Goal: Navigation & Orientation: Find specific page/section

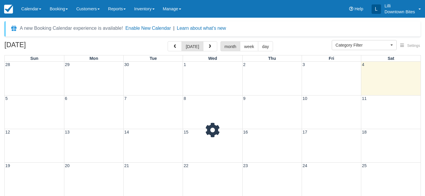
select select
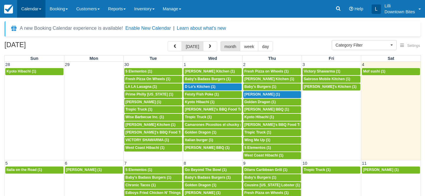
click at [27, 9] on link "Calendar" at bounding box center [31, 9] width 28 height 18
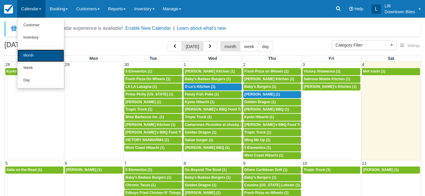
click at [33, 57] on link "Month" at bounding box center [40, 56] width 47 height 12
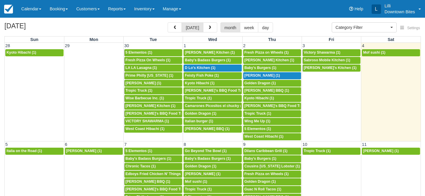
select select
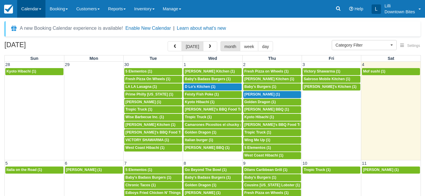
click at [32, 9] on link "Calendar" at bounding box center [31, 9] width 28 height 18
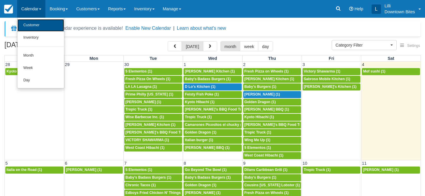
click at [34, 29] on link "Customer" at bounding box center [40, 25] width 47 height 12
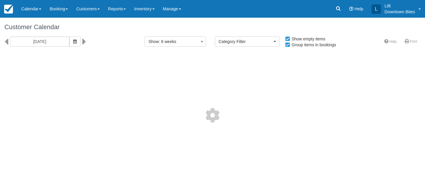
select select
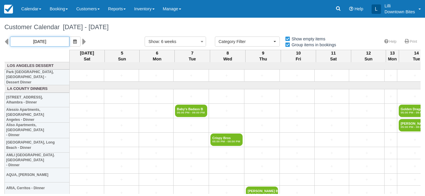
click at [52, 41] on input "10/04/25" at bounding box center [39, 42] width 59 height 10
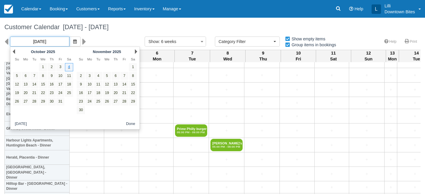
scroll to position [1244, 0]
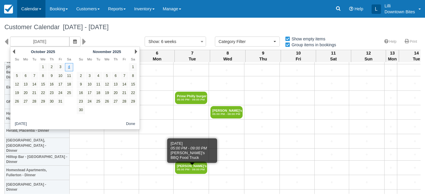
click at [36, 7] on link "Calendar" at bounding box center [31, 9] width 28 height 18
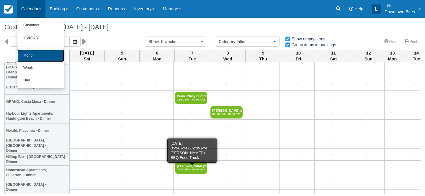
click at [33, 53] on link "Month" at bounding box center [40, 56] width 47 height 12
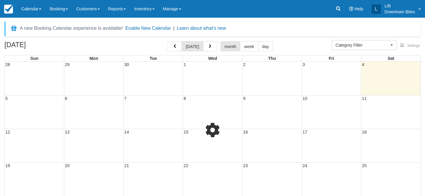
select select
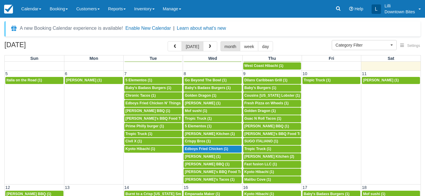
scroll to position [91, 0]
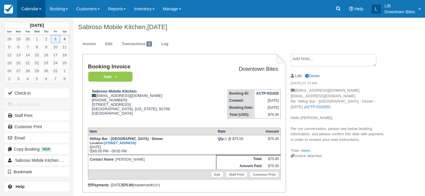
click at [34, 7] on link "Calendar" at bounding box center [31, 9] width 28 height 18
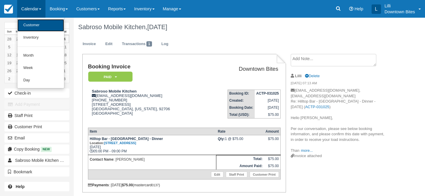
click at [31, 29] on link "Customer" at bounding box center [40, 25] width 47 height 12
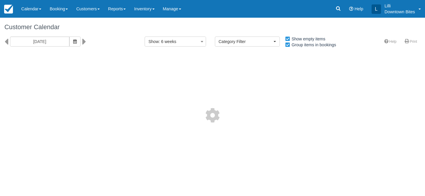
select select
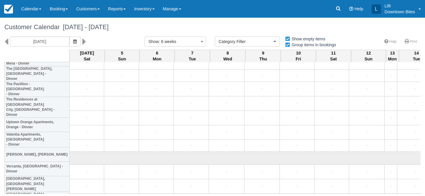
scroll to position [1585, 0]
